Goal: Task Accomplishment & Management: Complete application form

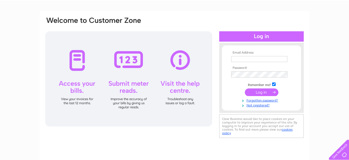
scroll to position [20, 0]
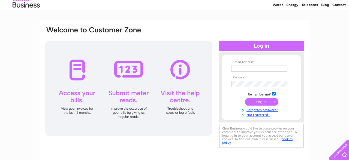
click at [244, 68] on input "text" at bounding box center [259, 69] width 56 height 6
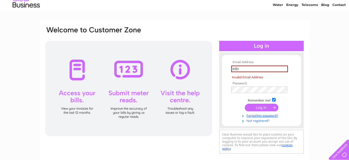
click at [264, 115] on tbody "Email Address: info Invalid Email Address Password: Remember me?" at bounding box center [261, 92] width 63 height 63
click at [242, 69] on input "info" at bounding box center [259, 69] width 57 height 7
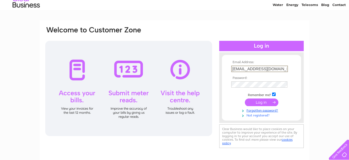
type input "[EMAIL_ADDRESS][DOMAIN_NAME]"
click at [260, 115] on link "Not registered?" at bounding box center [262, 115] width 62 height 5
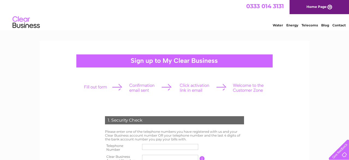
scroll to position [57, 0]
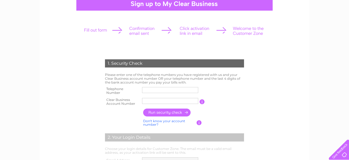
click at [151, 89] on input "text" at bounding box center [170, 90] width 56 height 6
type input "07960080515"
click at [163, 102] on input "text" at bounding box center [170, 101] width 56 height 6
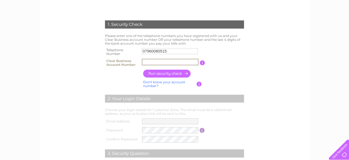
scroll to position [96, 0]
click at [156, 84] on link "Don't know your account number?" at bounding box center [164, 85] width 42 height 8
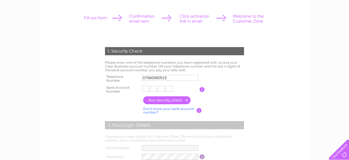
scroll to position [69, 0]
